Goal: Information Seeking & Learning: Understand process/instructions

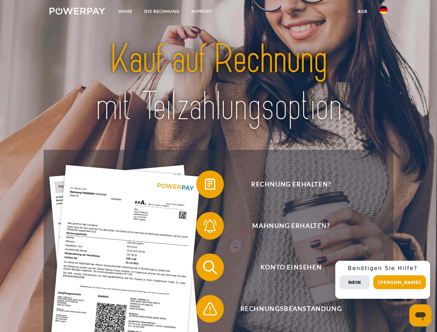
click at [77, 12] on img at bounding box center [77, 11] width 56 height 7
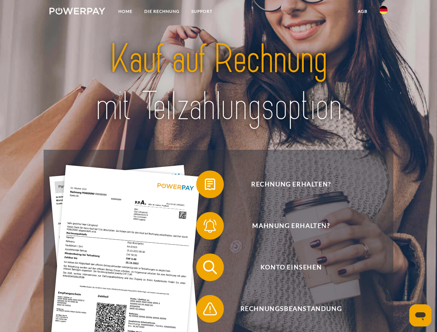
click at [383, 12] on img at bounding box center [383, 10] width 8 height 8
click at [362, 11] on link "agb" at bounding box center [362, 11] width 21 height 12
click at [205, 186] on span at bounding box center [199, 184] width 35 height 35
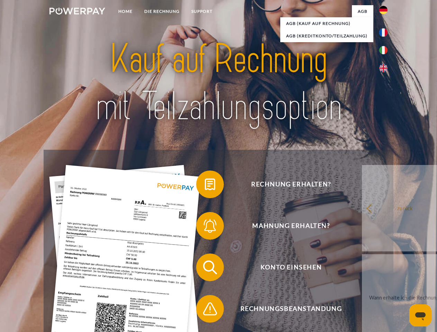
click at [205, 227] on span at bounding box center [199, 226] width 35 height 35
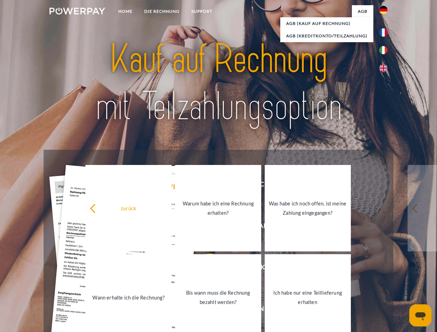
click at [205, 269] on link "Bis wann muss die Rechnung bezahlt werden?" at bounding box center [218, 297] width 86 height 86
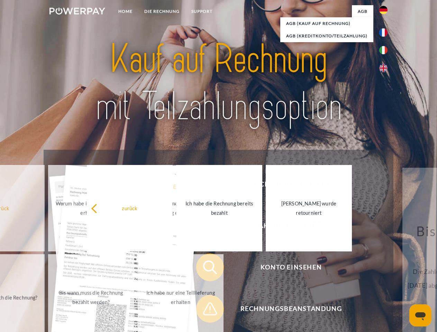
click at [205, 310] on span at bounding box center [199, 309] width 35 height 35
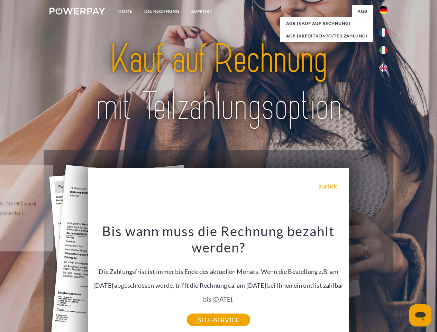
click at [385, 280] on div "Rechnung erhalten? Mahnung erhalten? Konto einsehen" at bounding box center [218, 288] width 349 height 277
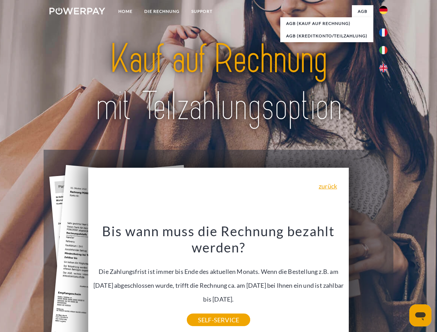
click at [368, 281] on span "Konto einsehen" at bounding box center [290, 268] width 169 height 28
click at [402, 282] on header "Home DIE RECHNUNG SUPPORT" at bounding box center [218, 239] width 437 height 478
